Goal: Check status: Check status

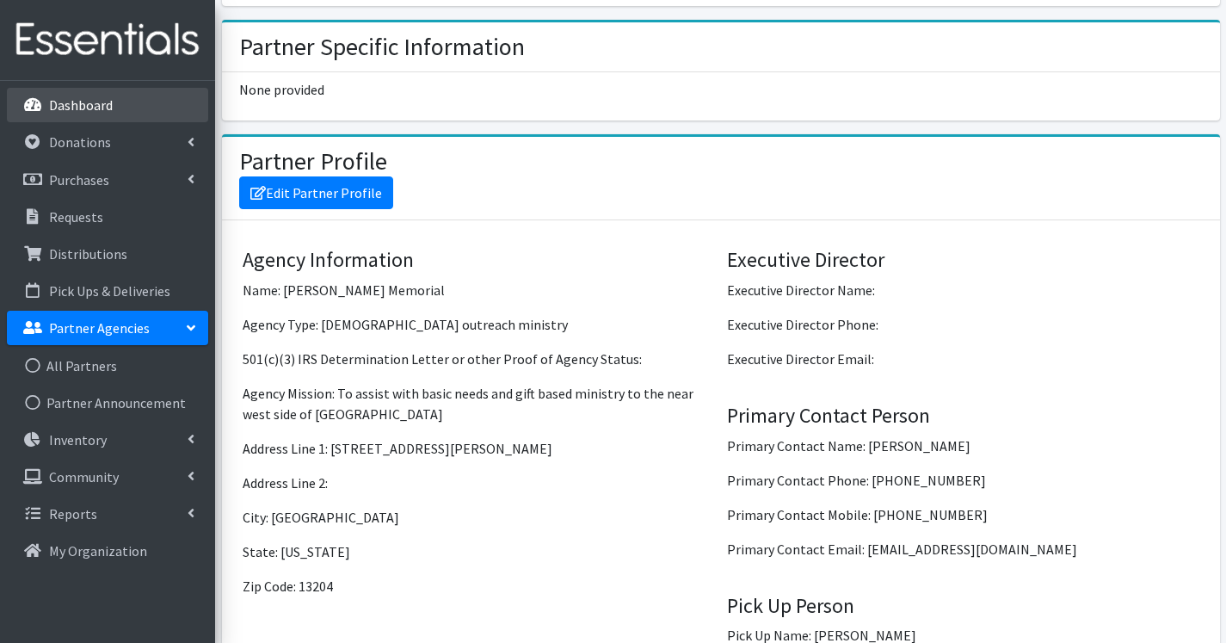
scroll to position [1119, 0]
click at [67, 98] on p "Dashboard" at bounding box center [81, 104] width 64 height 17
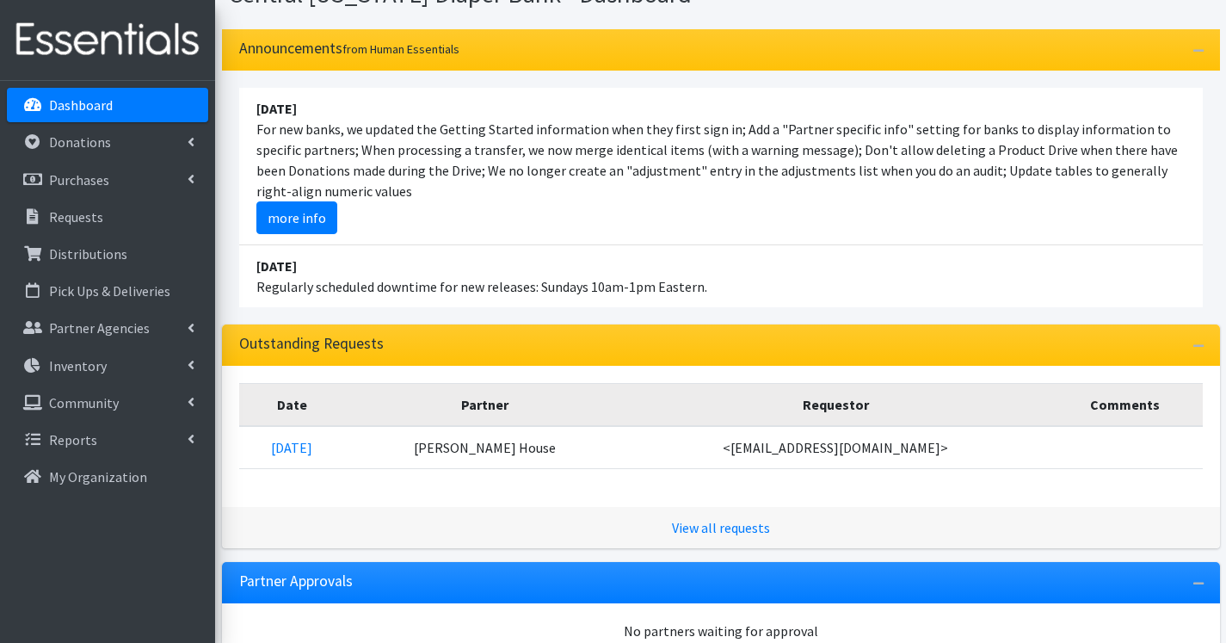
scroll to position [172, 0]
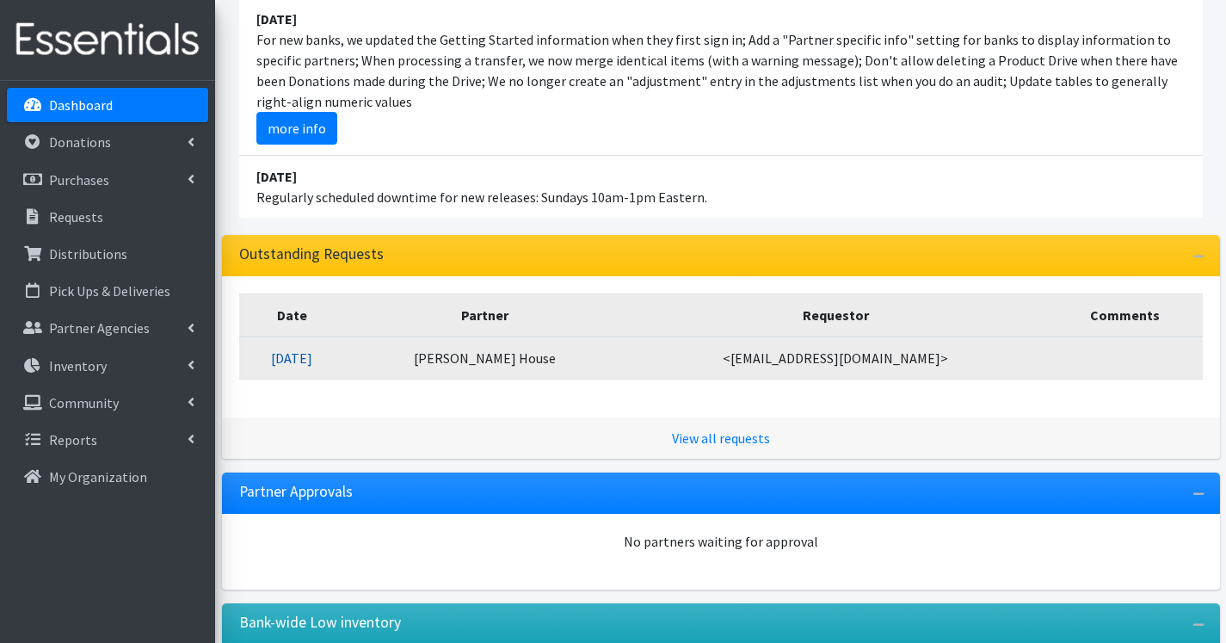
click at [312, 365] on link "[DATE]" at bounding box center [291, 357] width 41 height 17
